Goal: Complete application form

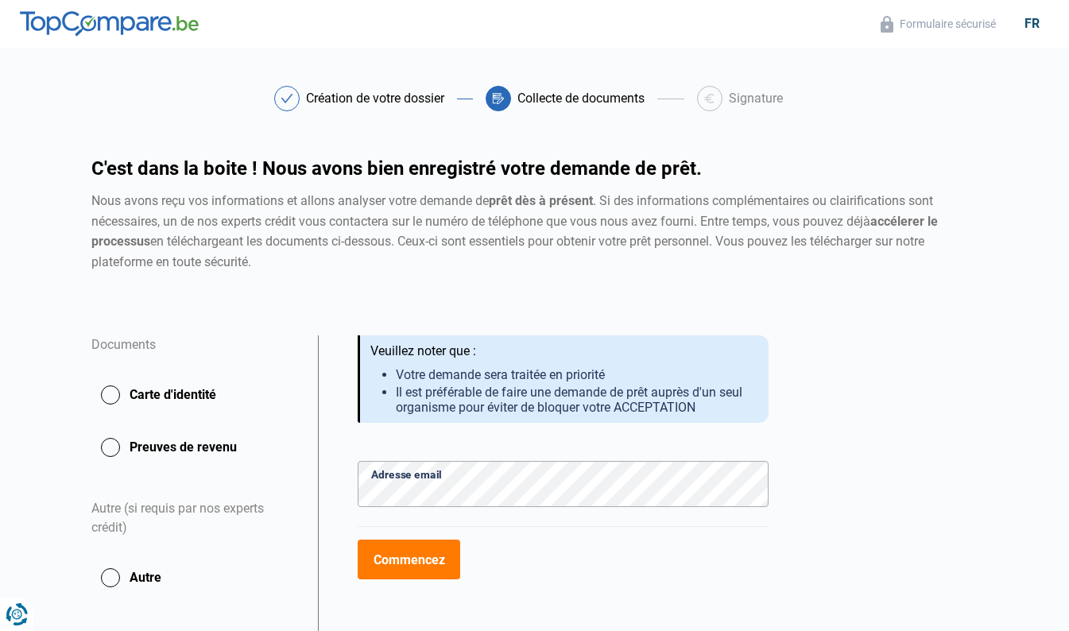
click at [433, 556] on button "Commencez" at bounding box center [409, 560] width 103 height 40
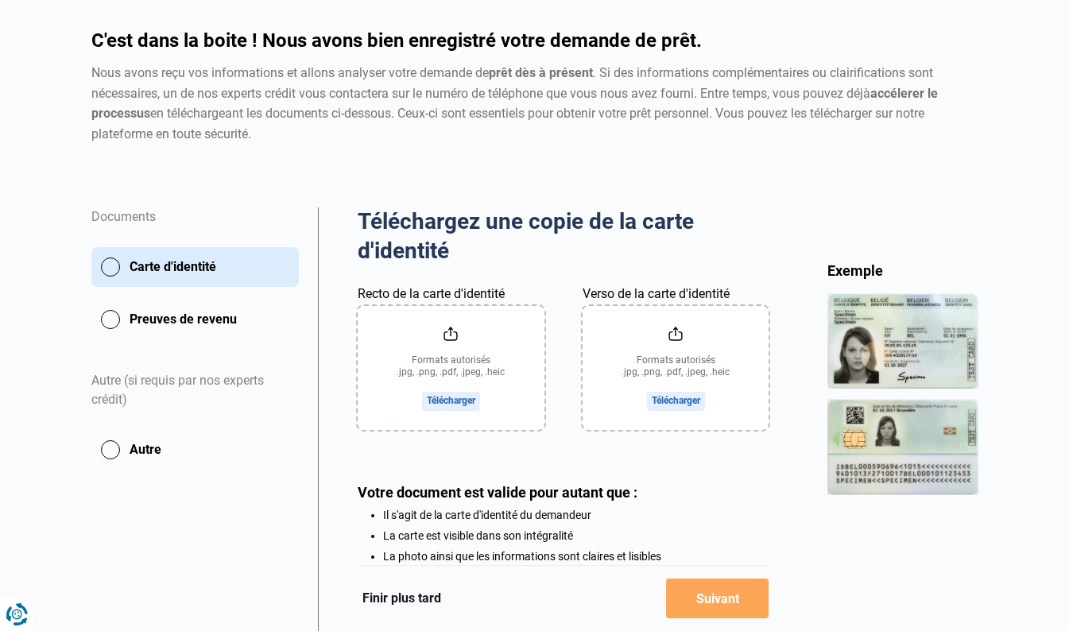
scroll to position [129, 0]
click at [467, 396] on input "Recto de la carte d'identité" at bounding box center [451, 367] width 187 height 124
click at [459, 355] on input "Recto de la carte d'identité" at bounding box center [451, 367] width 187 height 124
click at [1024, 153] on main "Création de votre dossier Collecte de documents Signature Création de votre dos…" at bounding box center [534, 330] width 1069 height 746
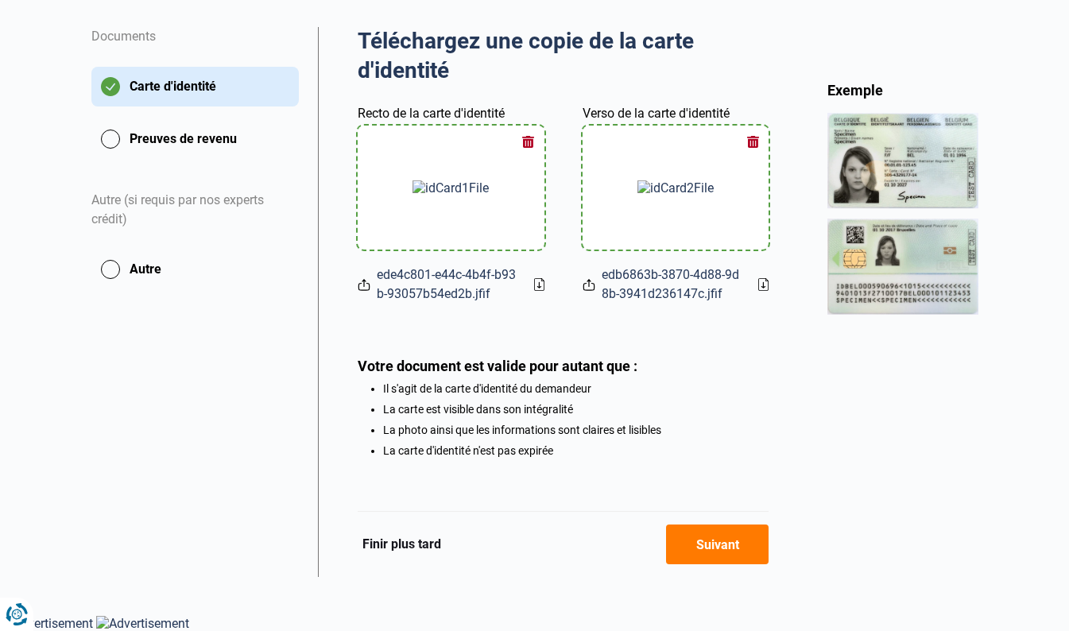
scroll to position [308, 0]
click at [745, 556] on button "Suivant" at bounding box center [717, 545] width 103 height 40
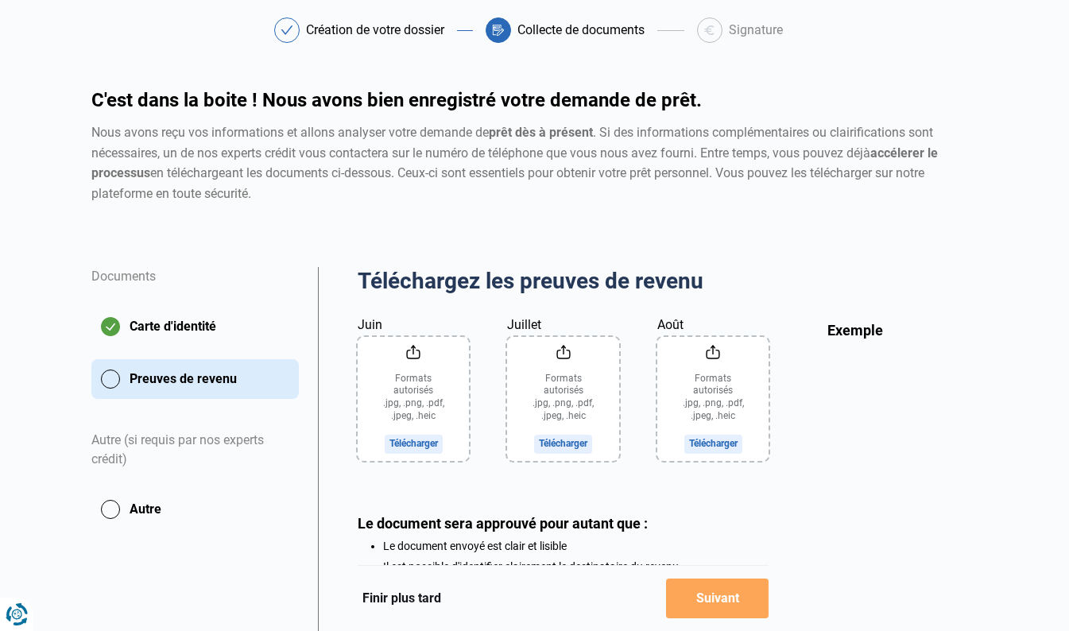
scroll to position [118, 0]
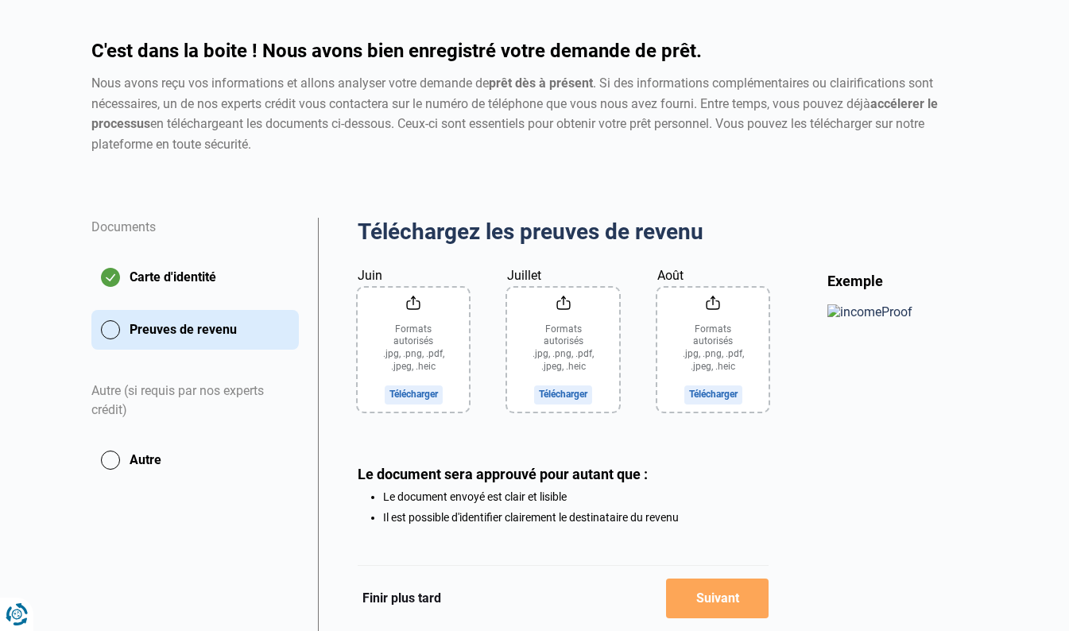
click at [145, 393] on div "Autre (si requis par nos experts crédit)" at bounding box center [194, 401] width 207 height 78
click at [110, 463] on button "Autre" at bounding box center [194, 460] width 207 height 40
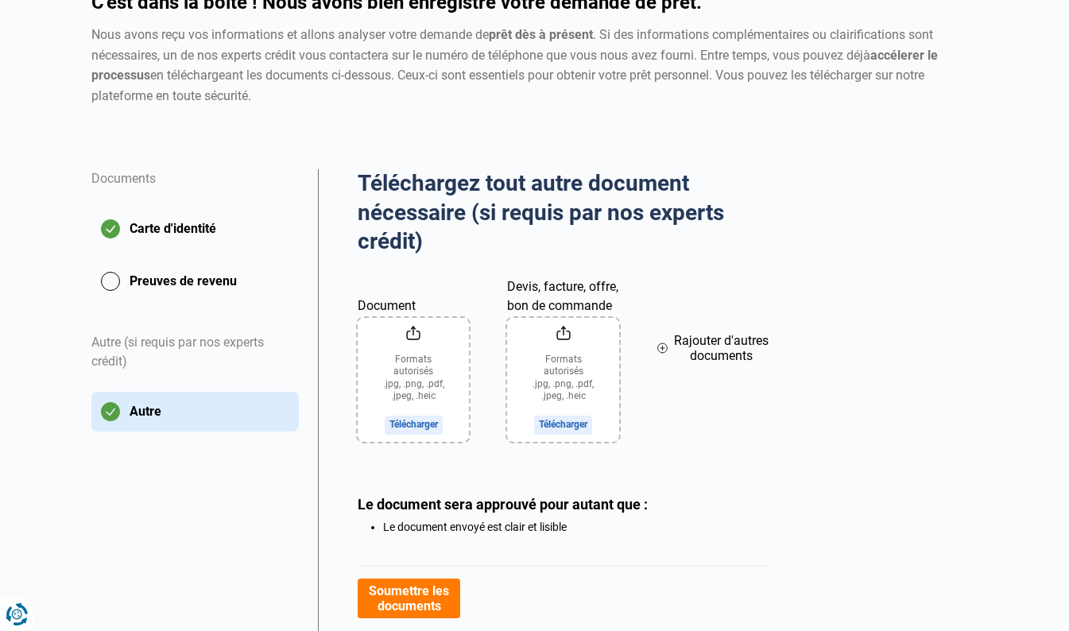
scroll to position [169, 0]
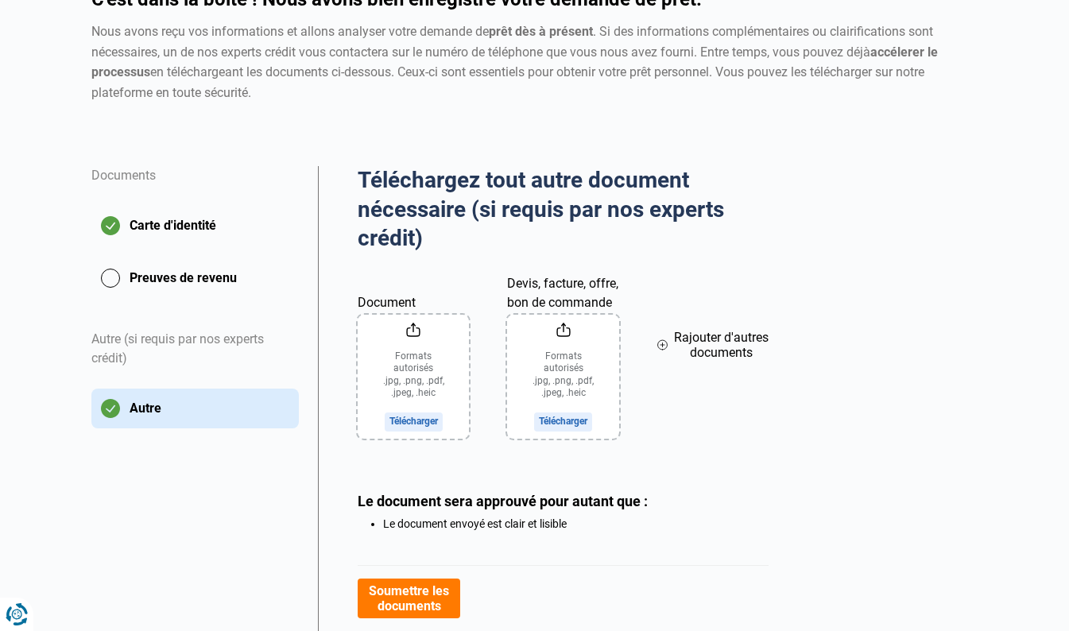
click at [162, 275] on button "Preuves de revenu" at bounding box center [194, 278] width 207 height 40
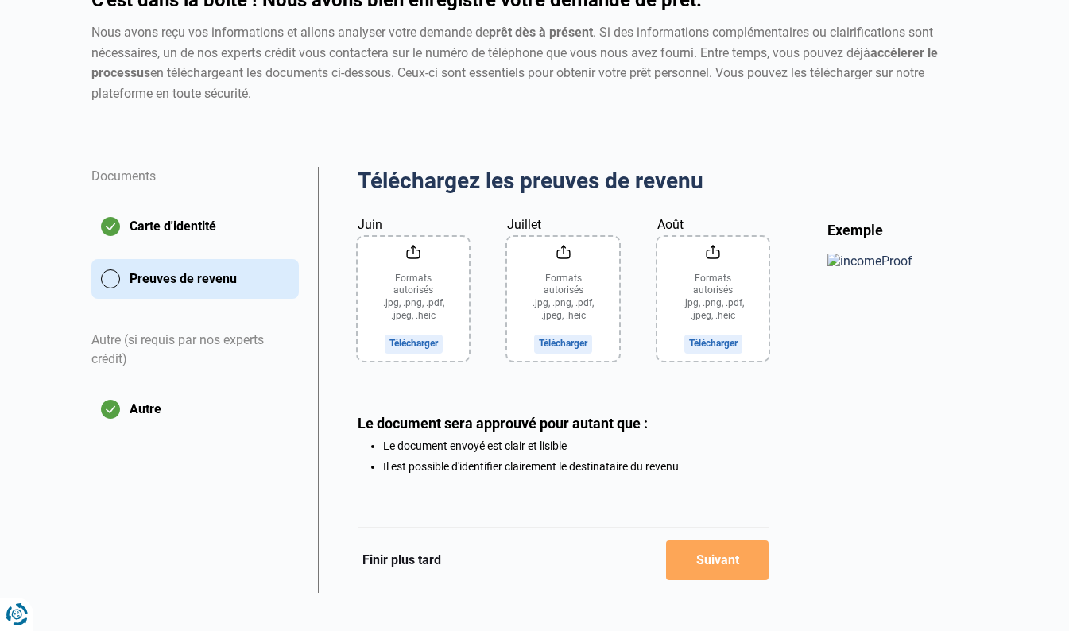
scroll to position [165, 0]
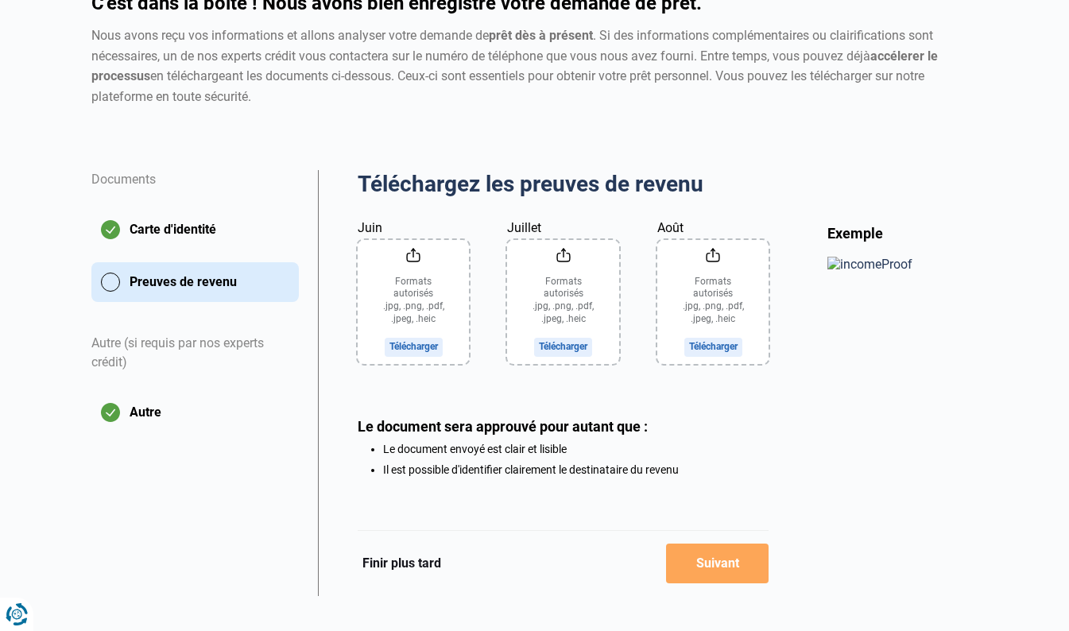
click at [436, 320] on input "Juin" at bounding box center [414, 302] width 112 height 124
click at [702, 335] on input "Août" at bounding box center [713, 302] width 112 height 124
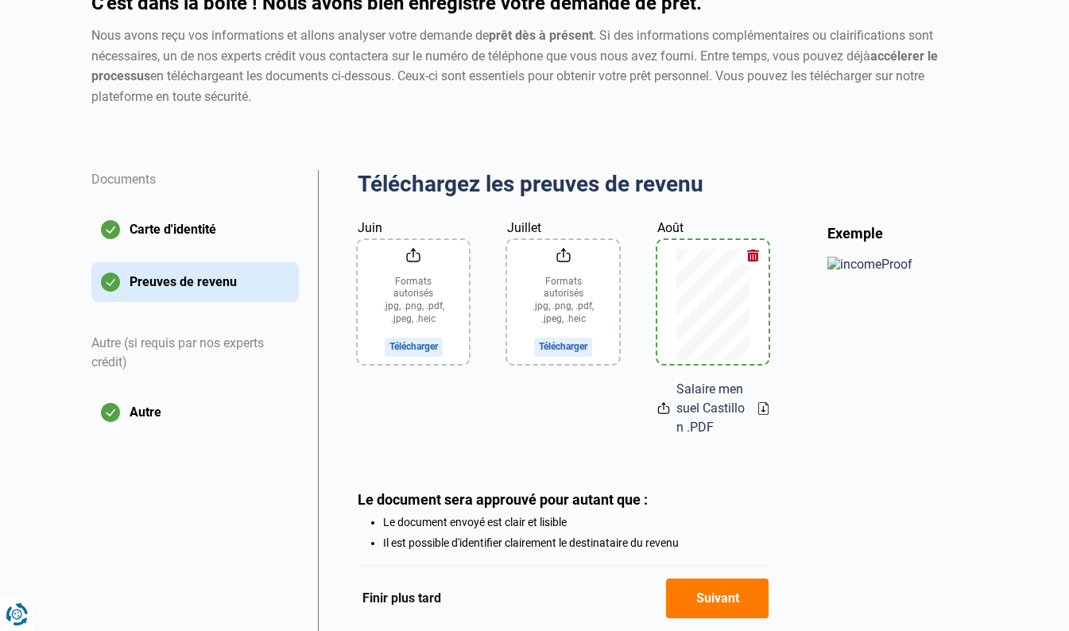
click at [557, 341] on input "Juillet" at bounding box center [563, 302] width 112 height 124
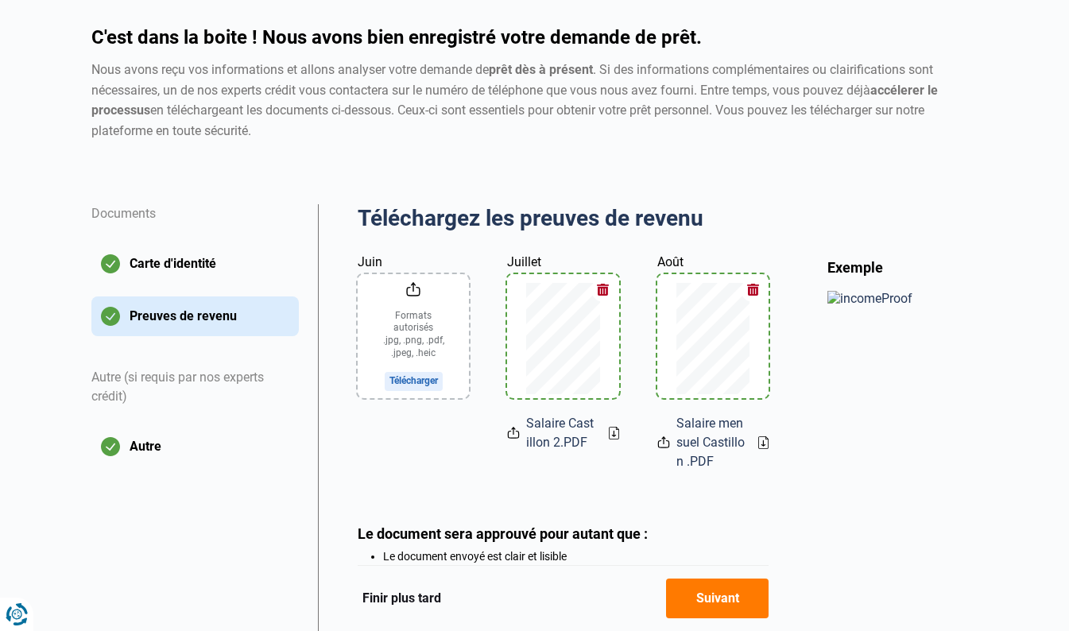
scroll to position [128, 0]
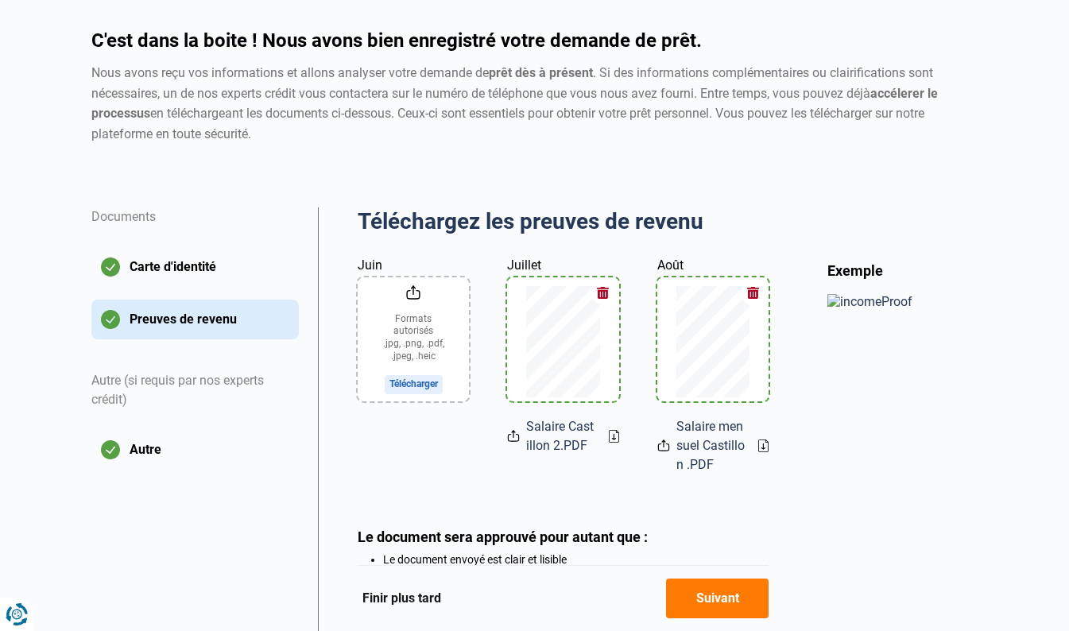
click at [411, 367] on input "Juin" at bounding box center [414, 339] width 112 height 124
click at [139, 454] on button "Autre" at bounding box center [194, 450] width 207 height 40
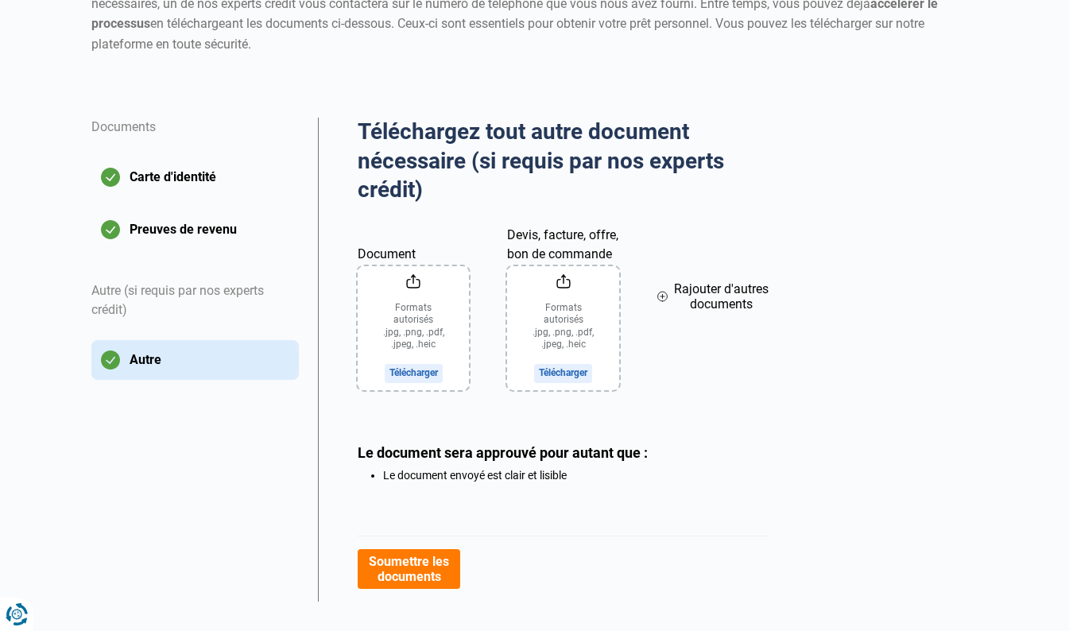
scroll to position [219, 0]
click at [168, 221] on button "Preuves de revenu" at bounding box center [194, 229] width 207 height 40
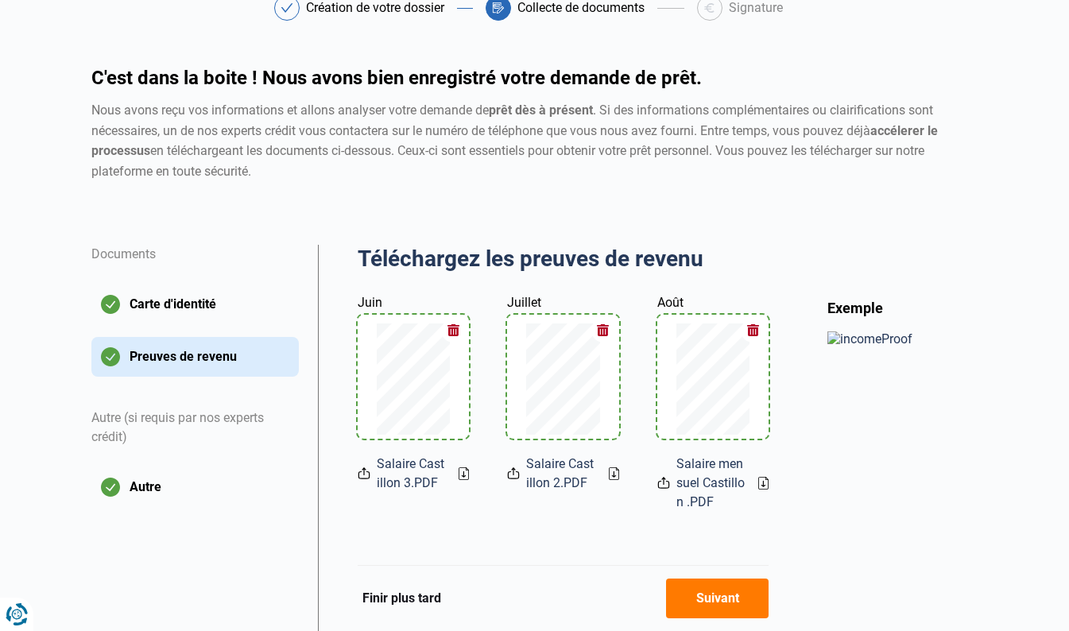
scroll to position [95, 0]
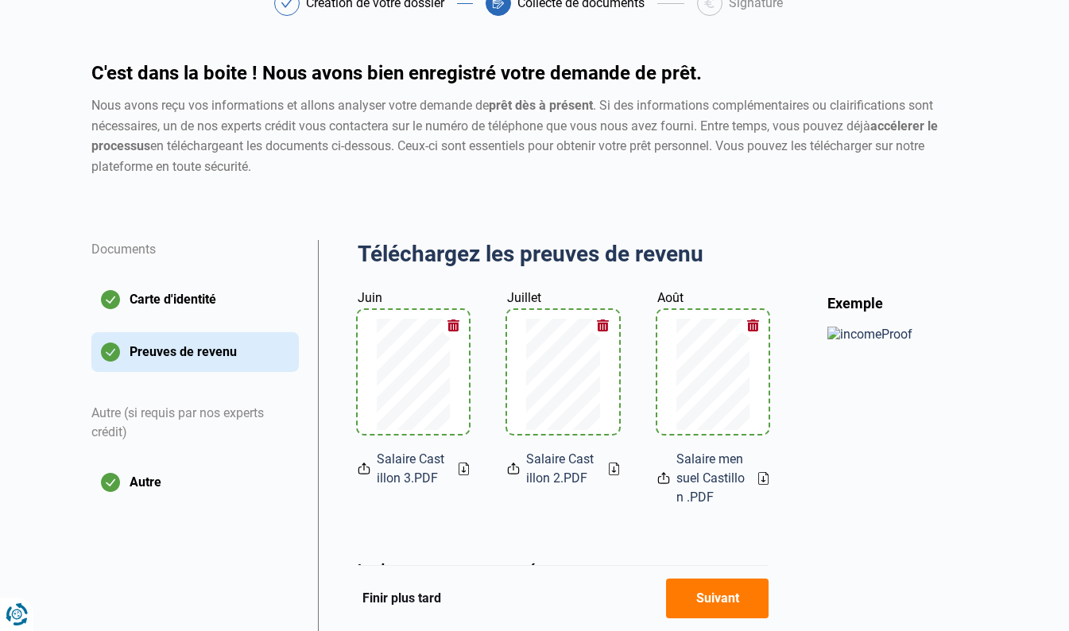
click at [759, 323] on button "button" at bounding box center [753, 326] width 24 height 24
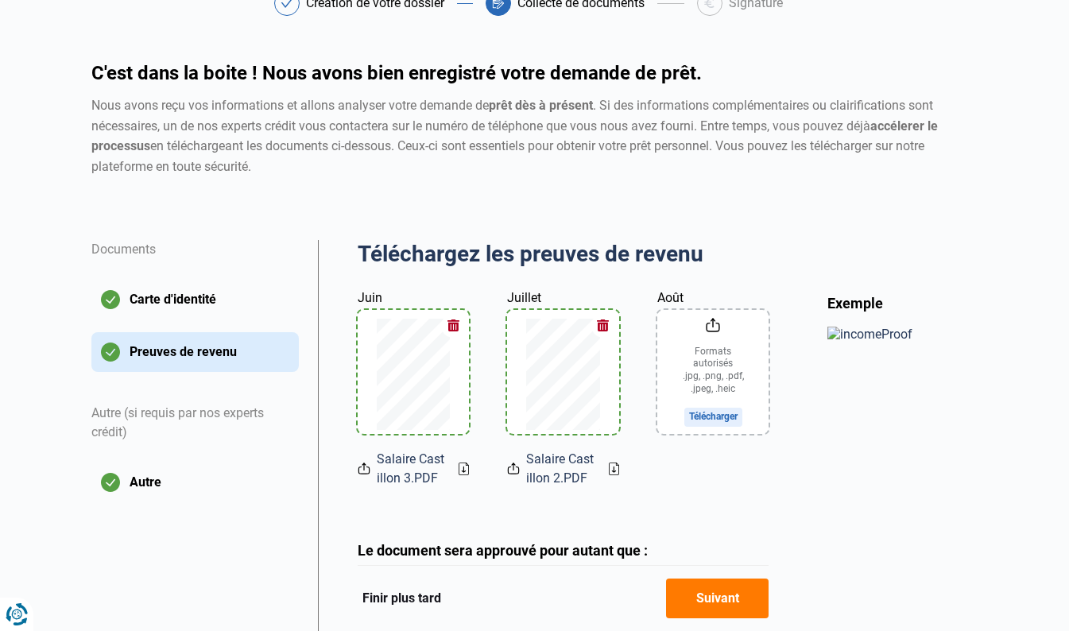
click at [709, 412] on input "Août" at bounding box center [713, 372] width 112 height 124
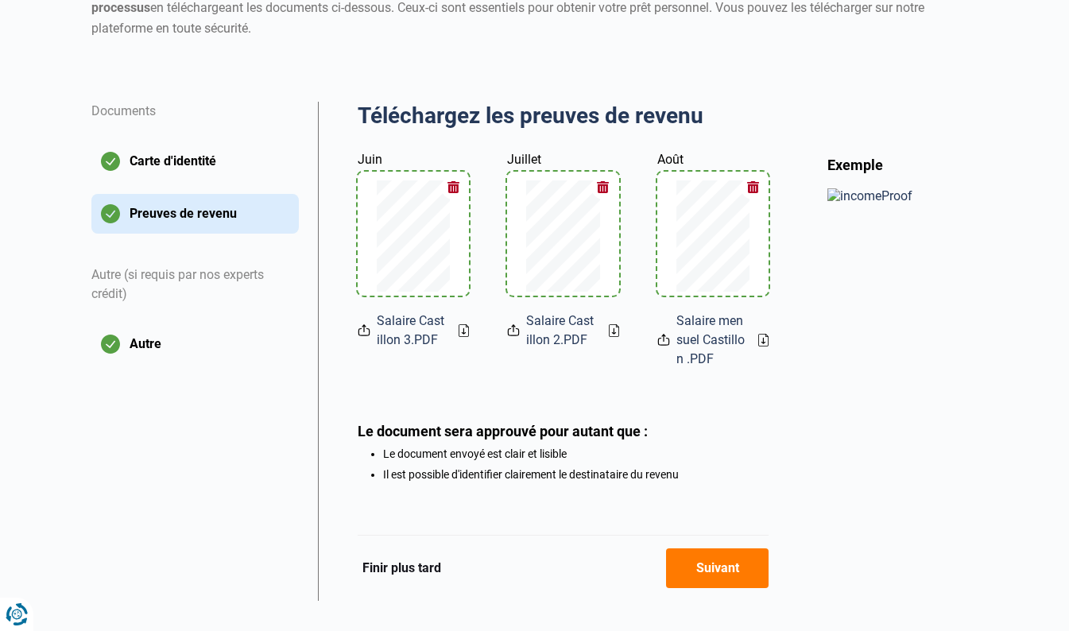
scroll to position [258, 0]
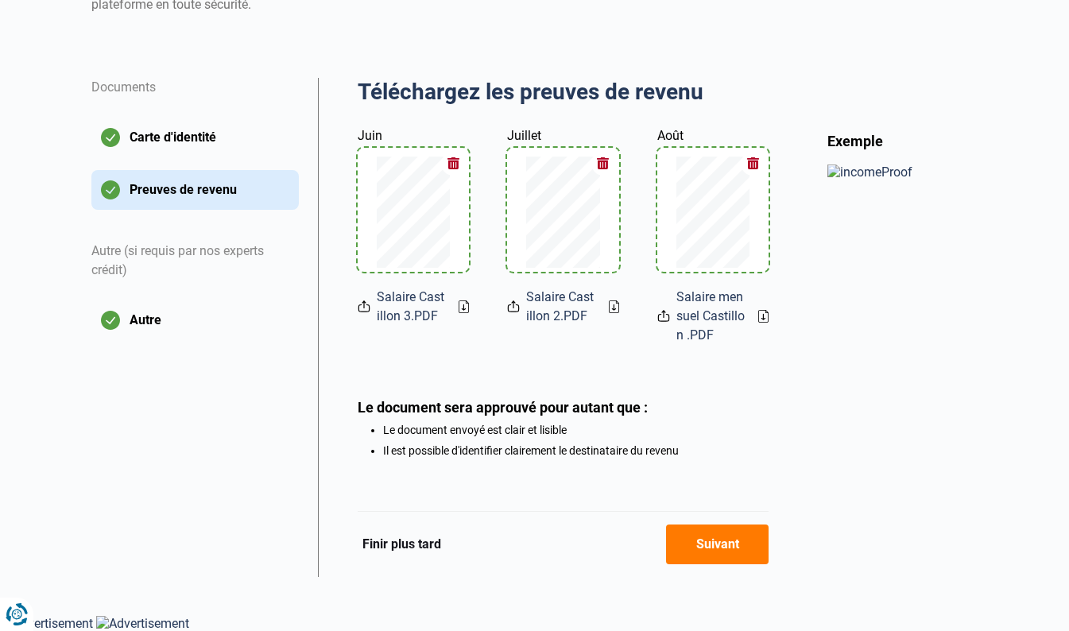
click at [725, 551] on button "Suivant" at bounding box center [717, 545] width 103 height 40
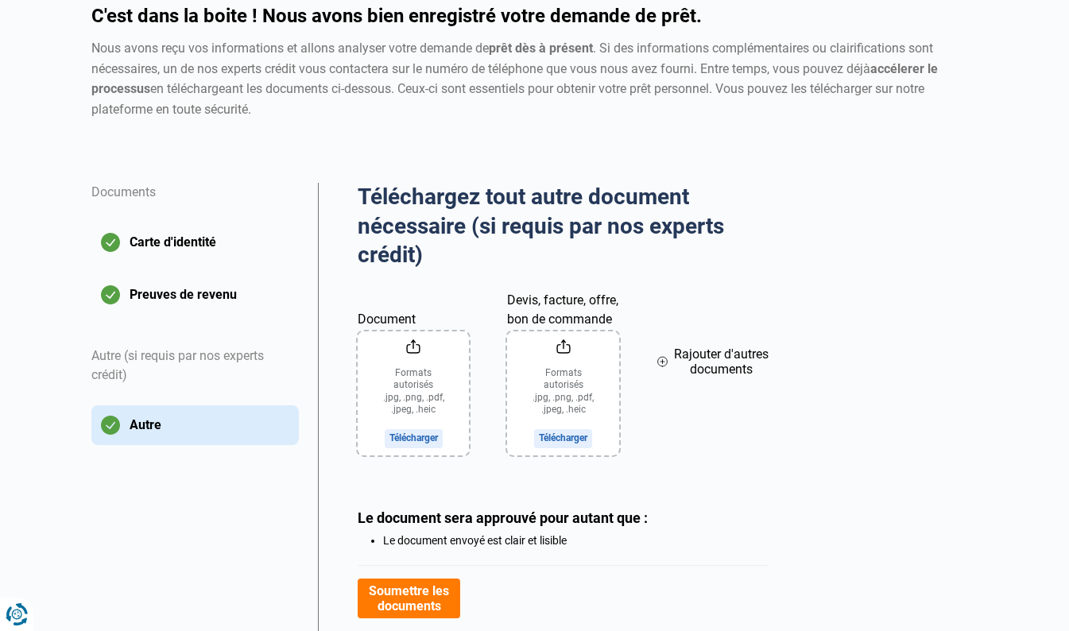
scroll to position [242, 0]
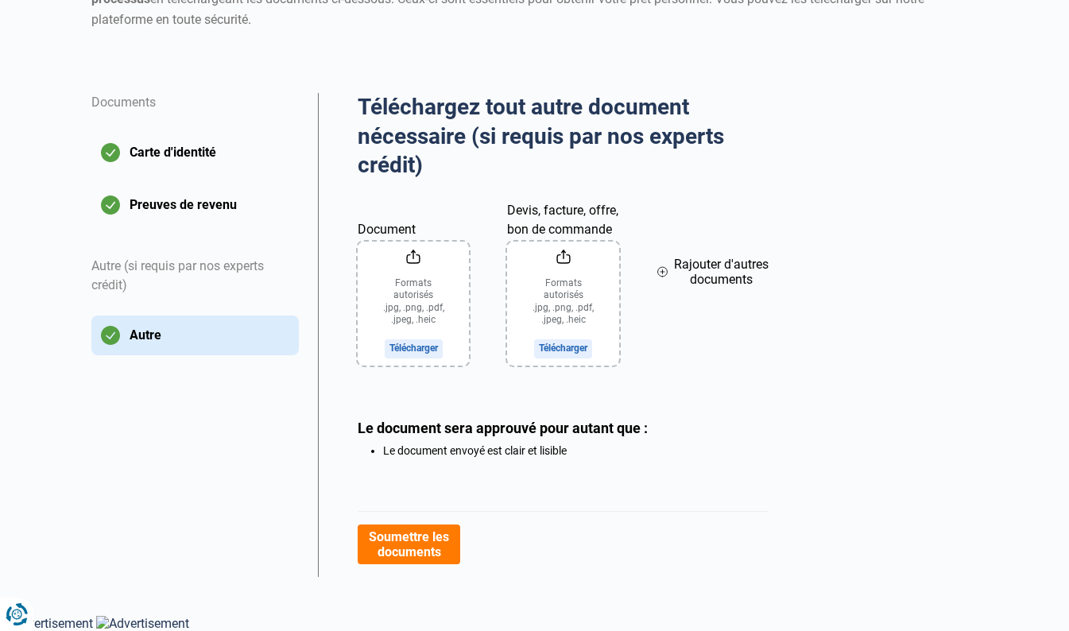
click at [421, 345] on input "Document" at bounding box center [413, 304] width 111 height 124
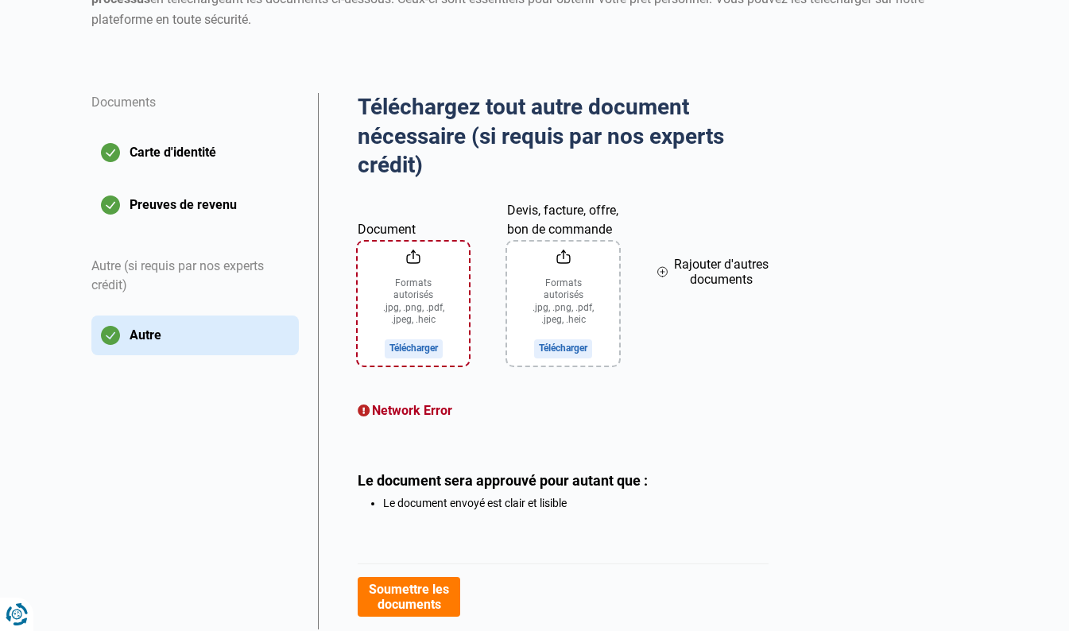
scroll to position [295, 0]
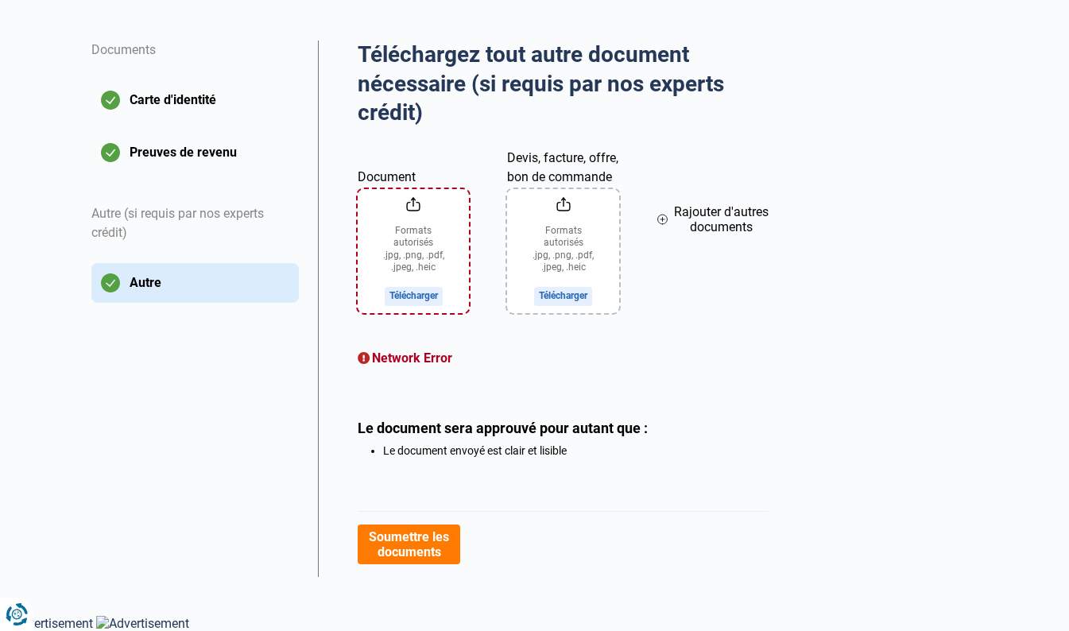
click at [707, 219] on span "Rajouter d'autres documents" at bounding box center [721, 219] width 95 height 30
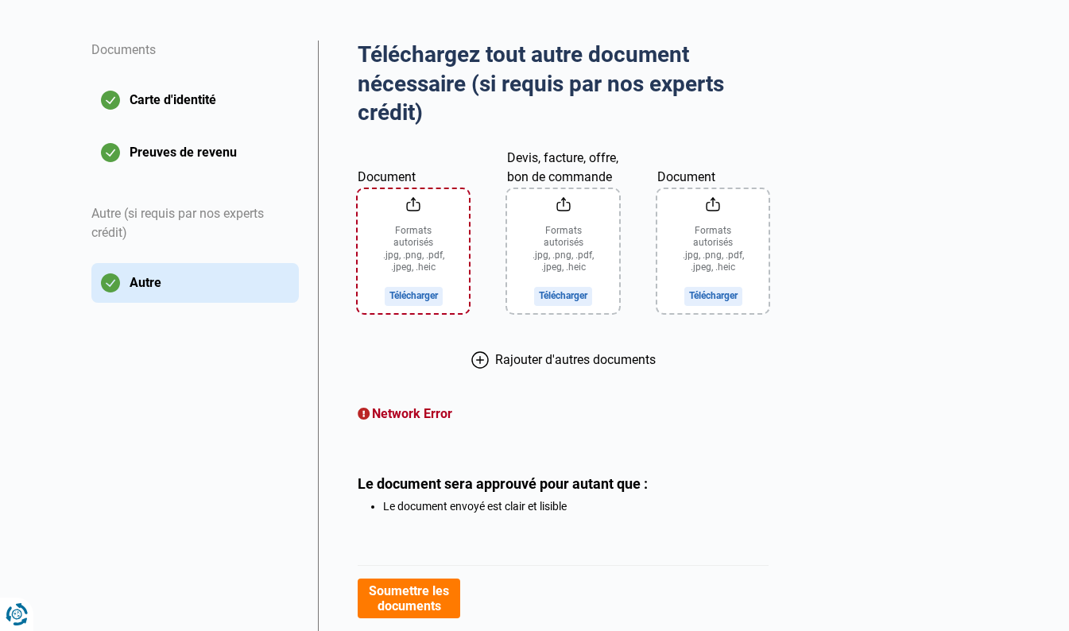
click at [591, 358] on span "Rajouter d'autres documents" at bounding box center [575, 359] width 161 height 15
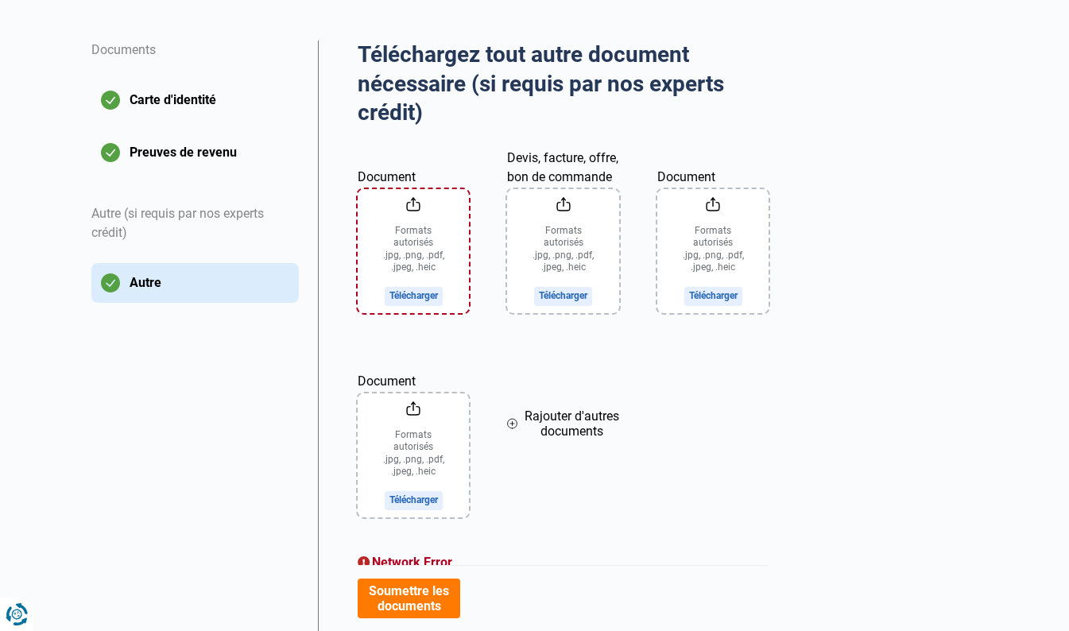
click at [567, 427] on span "Rajouter d'autres documents" at bounding box center [571, 424] width 95 height 30
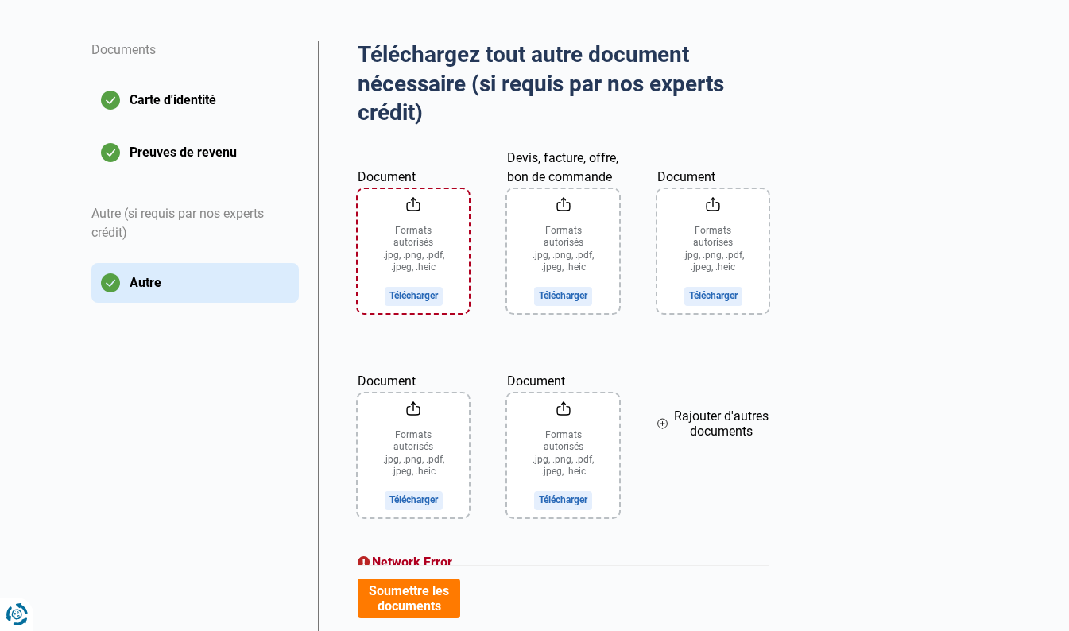
click at [427, 292] on input "Document" at bounding box center [413, 251] width 111 height 124
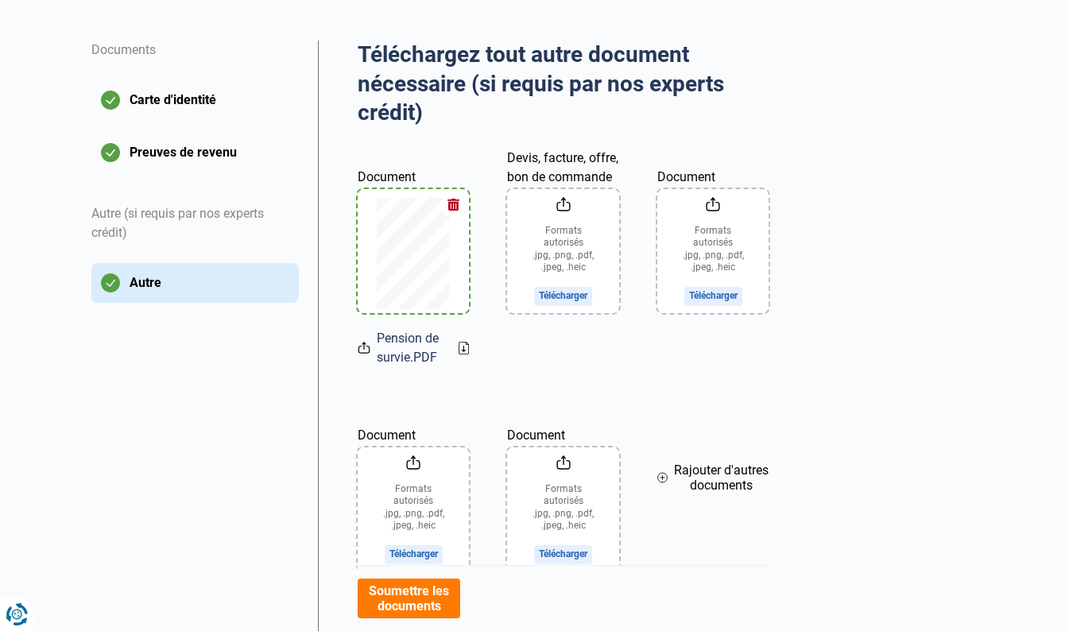
click at [576, 287] on input "Devis, facture, offre, bon de commande" at bounding box center [562, 251] width 111 height 124
click at [730, 294] on input "Document" at bounding box center [712, 251] width 111 height 124
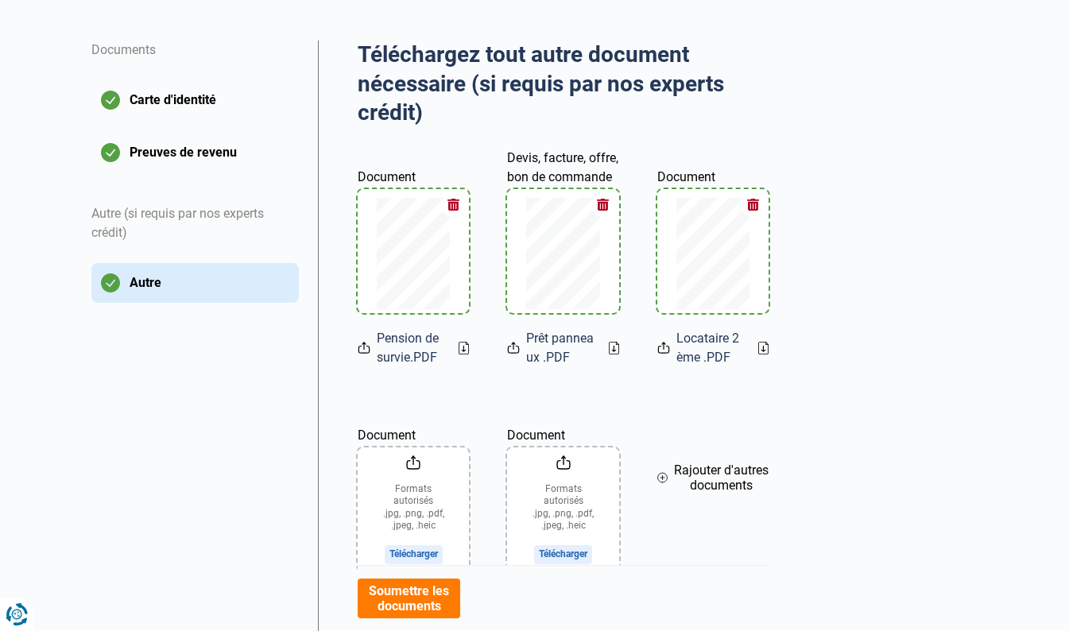
click at [409, 551] on input "Document" at bounding box center [413, 509] width 111 height 124
click at [564, 543] on input "Document" at bounding box center [562, 509] width 111 height 124
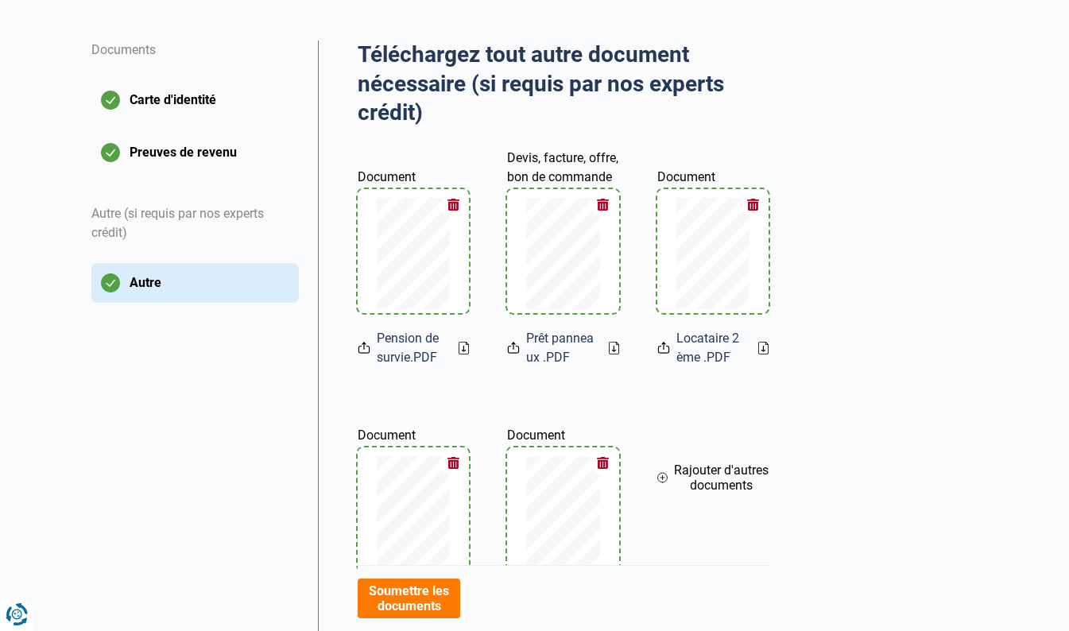
click at [705, 474] on span "Rajouter d'autres documents" at bounding box center [721, 478] width 95 height 30
click at [719, 552] on input "Document" at bounding box center [712, 509] width 111 height 124
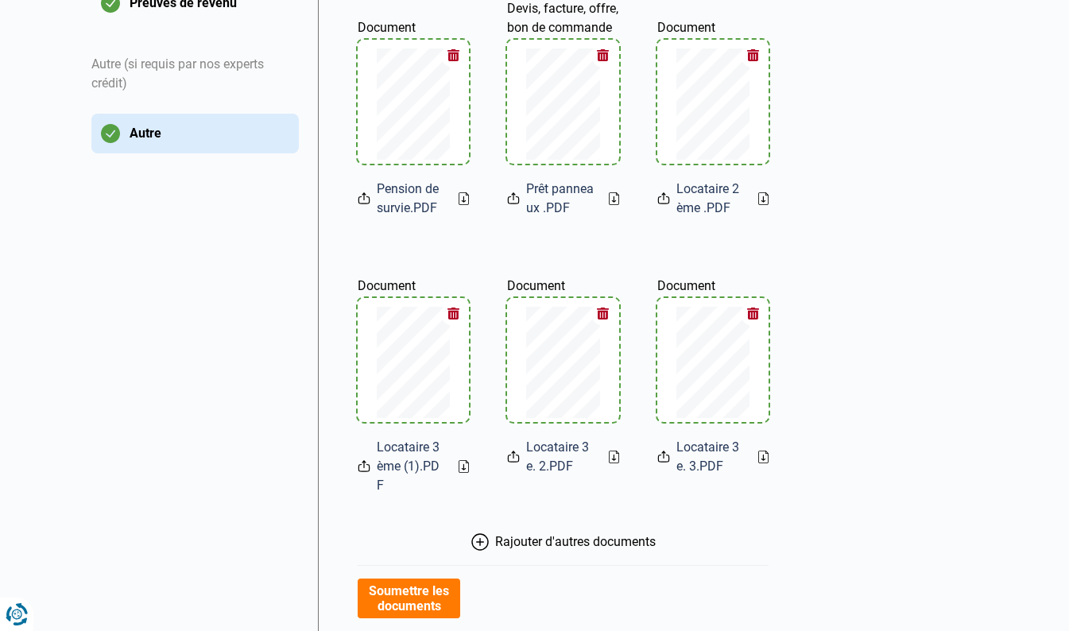
scroll to position [445, 0]
click at [637, 533] on button "Rajouter d'autres documents" at bounding box center [564, 541] width 412 height 17
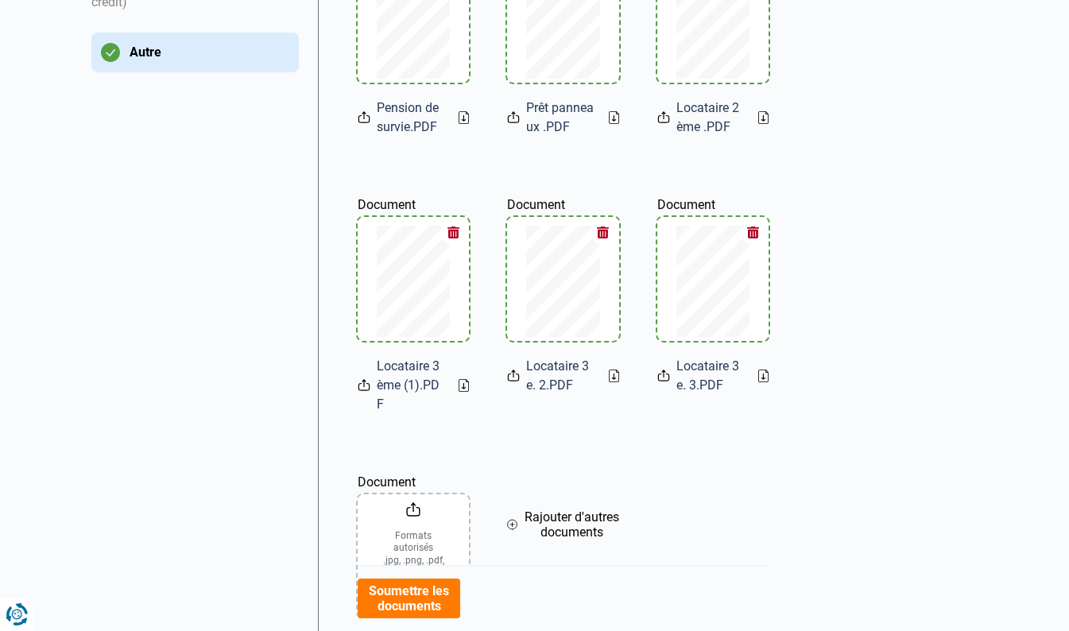
scroll to position [678, 0]
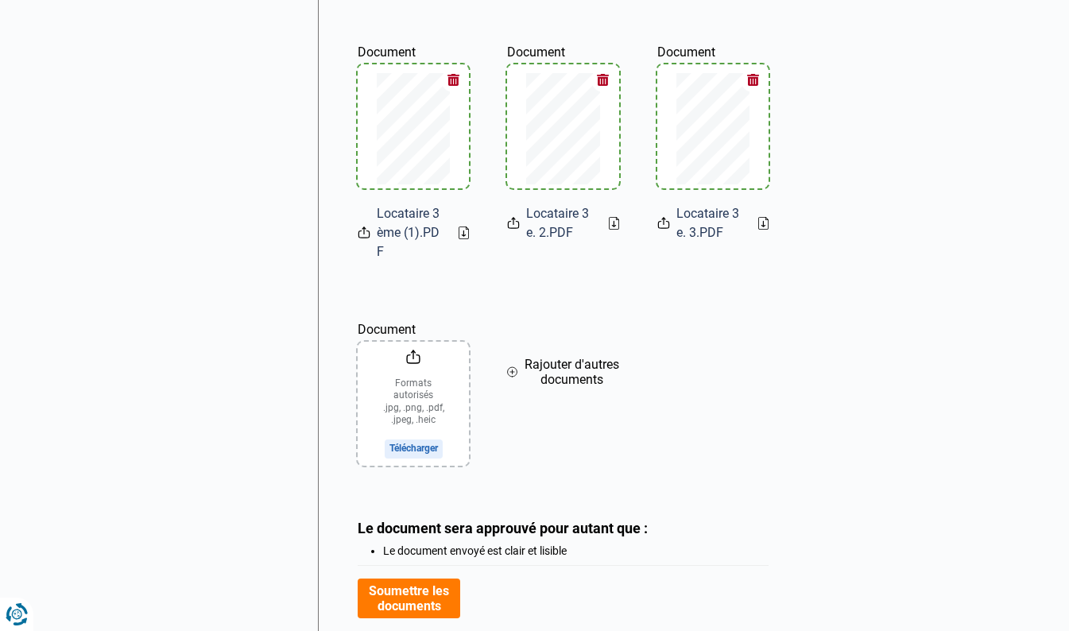
click at [414, 447] on input "Document" at bounding box center [413, 404] width 111 height 124
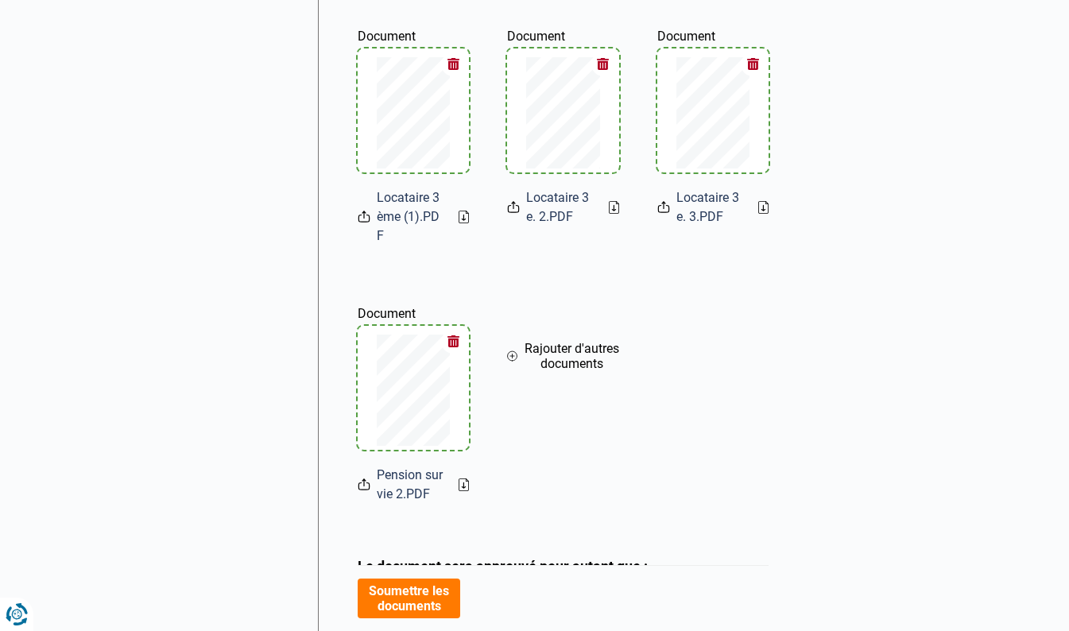
scroll to position [695, 0]
click at [549, 358] on span "Rajouter d'autres documents" at bounding box center [571, 354] width 95 height 30
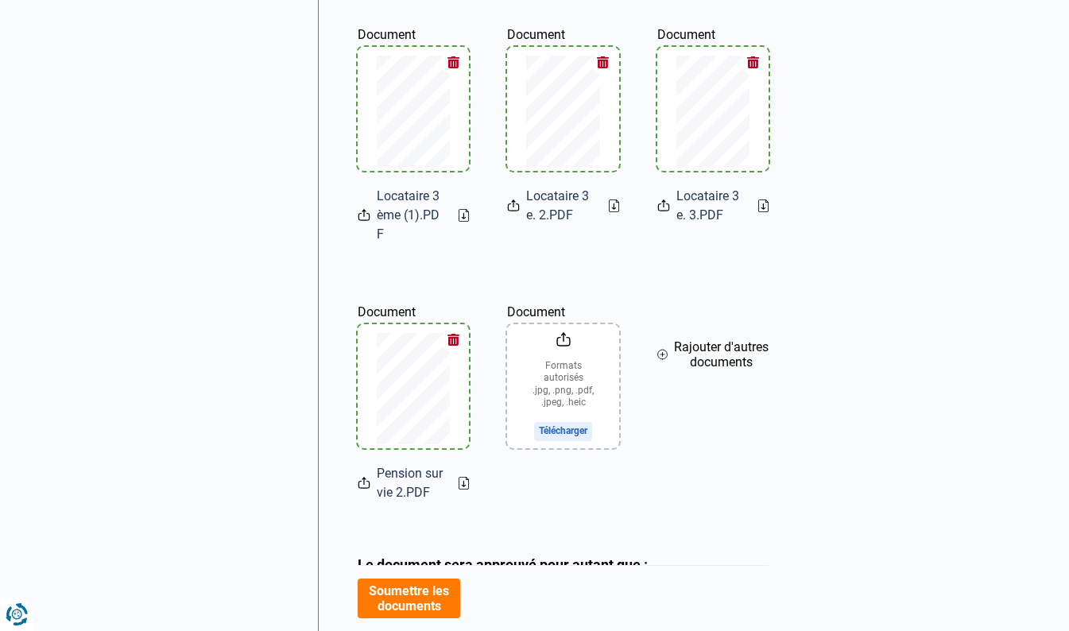
click at [571, 439] on input "Document" at bounding box center [562, 386] width 111 height 124
click at [695, 368] on span "Rajouter d'autres documents" at bounding box center [721, 354] width 95 height 30
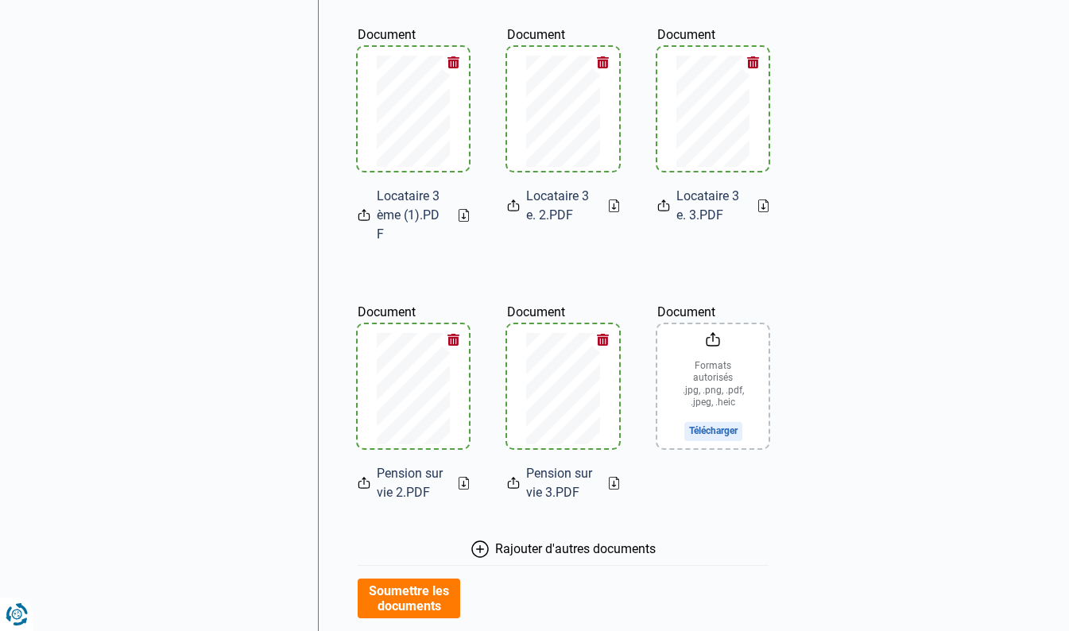
click at [720, 425] on input "Document" at bounding box center [712, 386] width 111 height 124
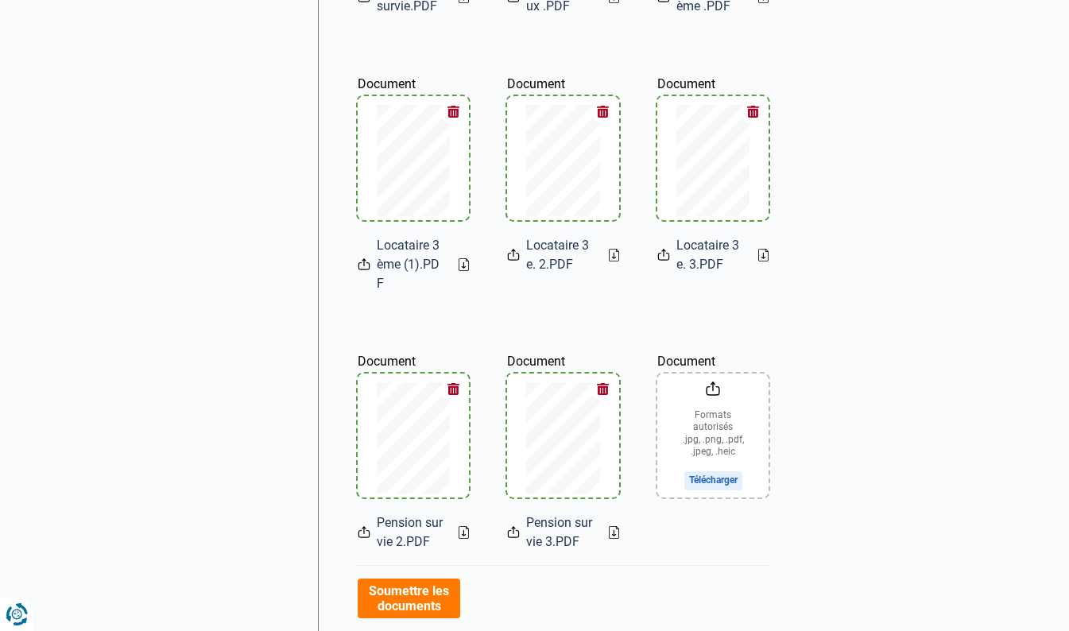
scroll to position [888, 0]
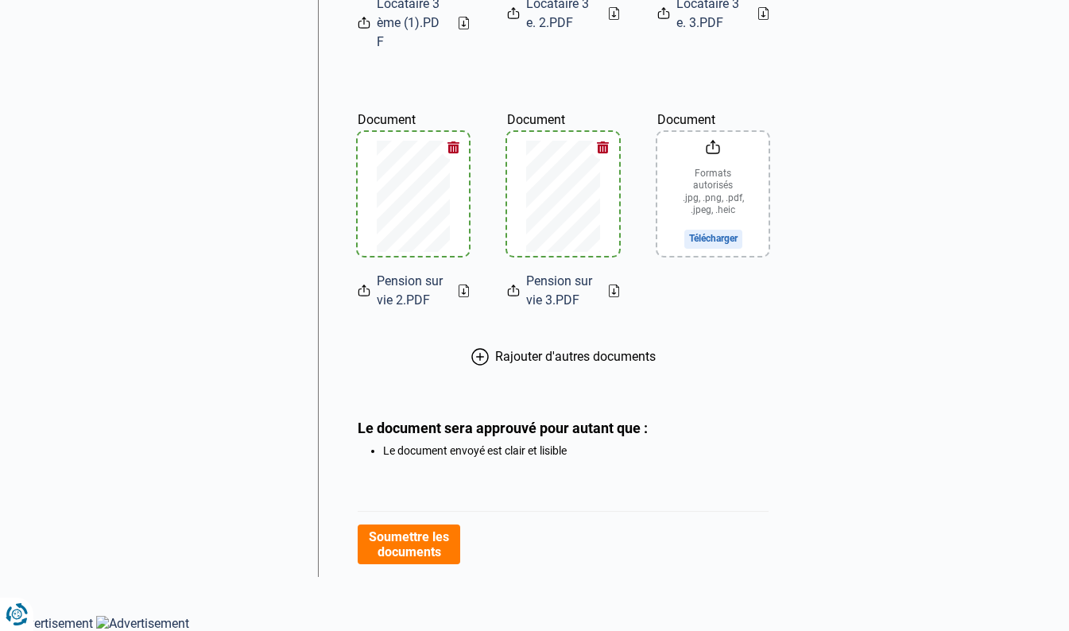
click at [432, 540] on button "Soumettre les documents" at bounding box center [409, 545] width 103 height 40
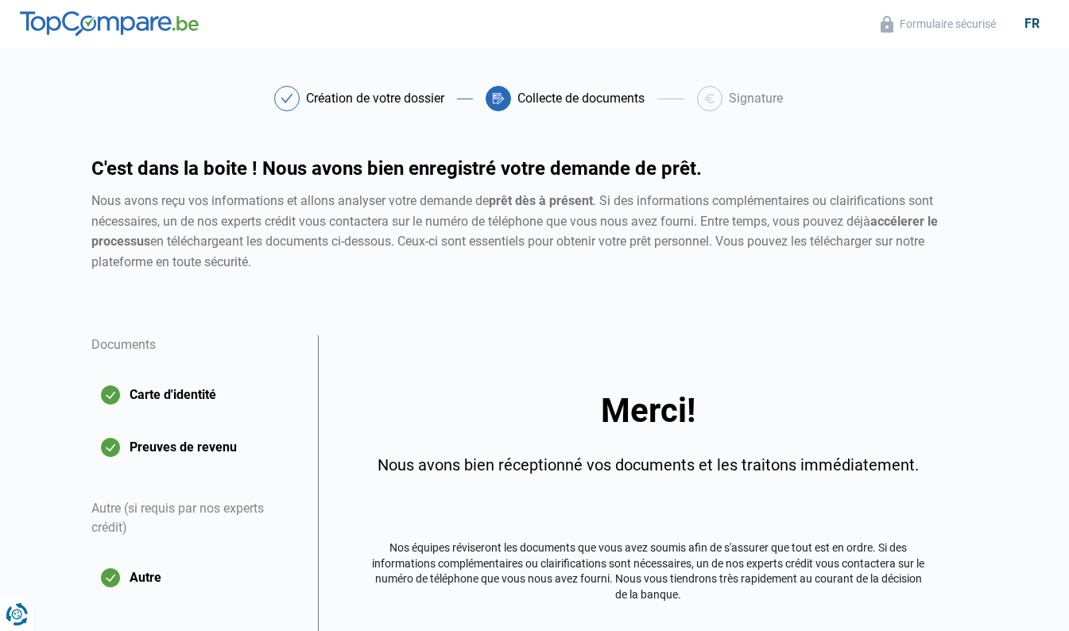
scroll to position [155, 0]
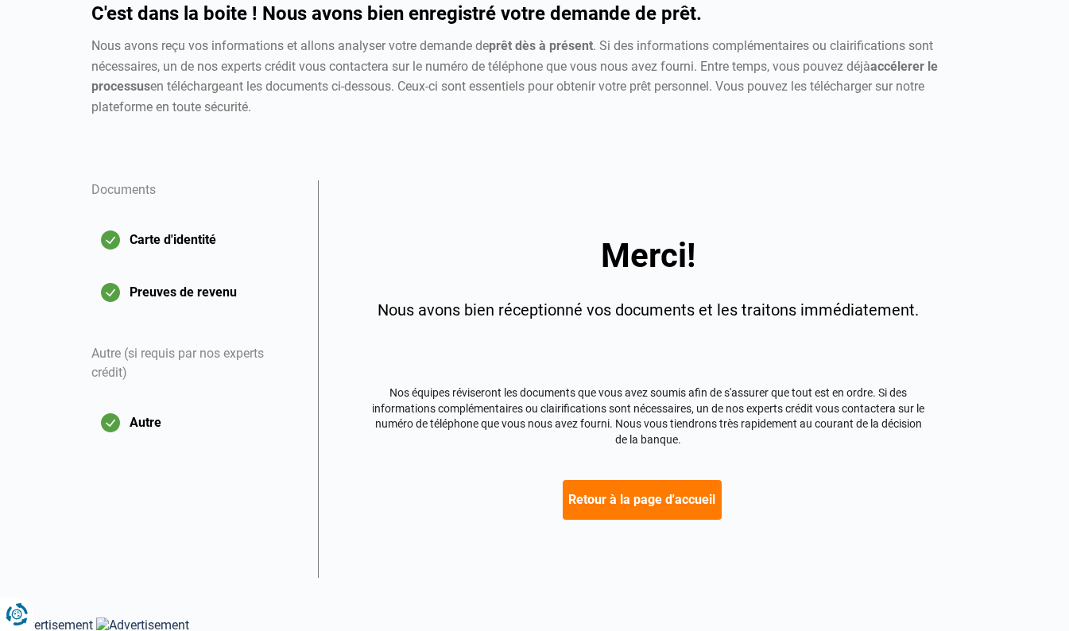
click at [672, 513] on button "Retour à la page d'accueil" at bounding box center [642, 500] width 159 height 40
